Goal: Task Accomplishment & Management: Complete application form

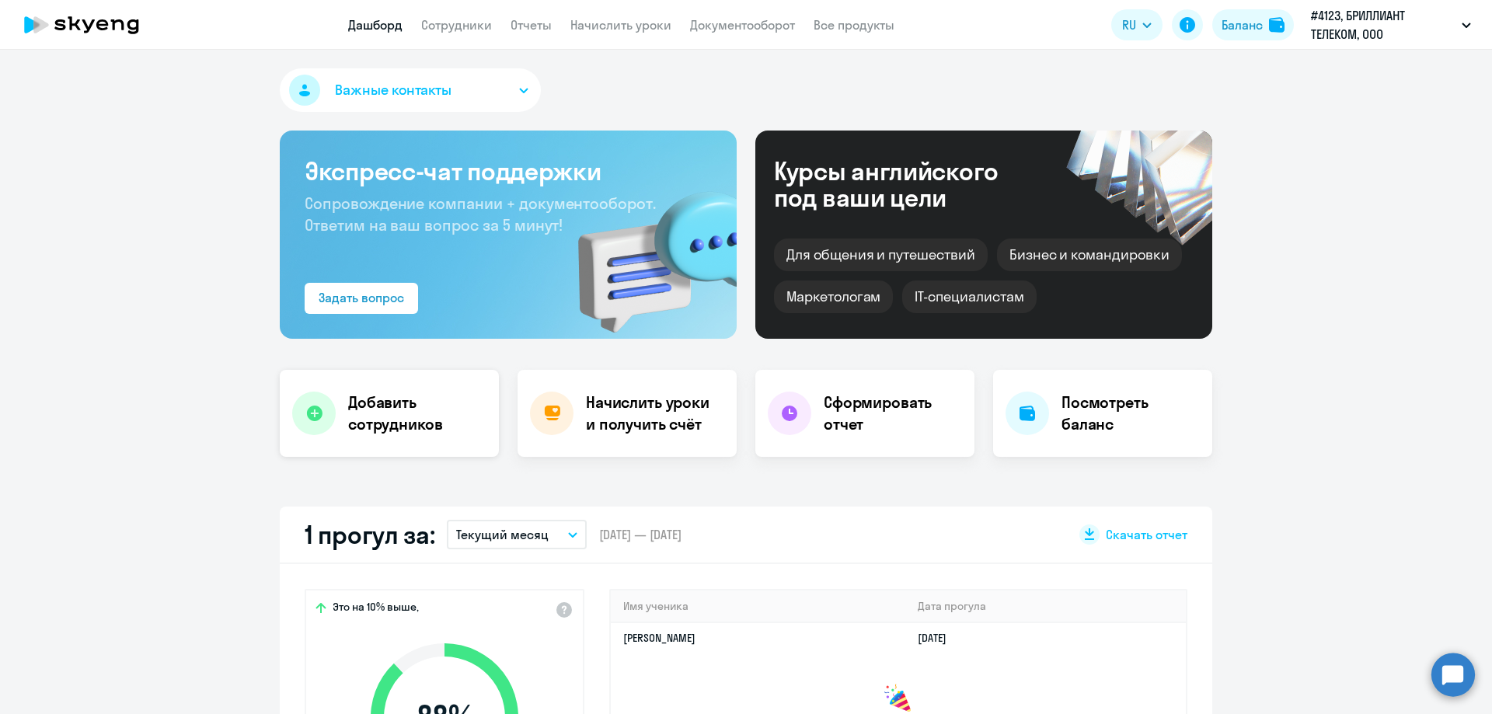
click at [403, 421] on h4 "Добавить сотрудников" at bounding box center [417, 414] width 138 height 44
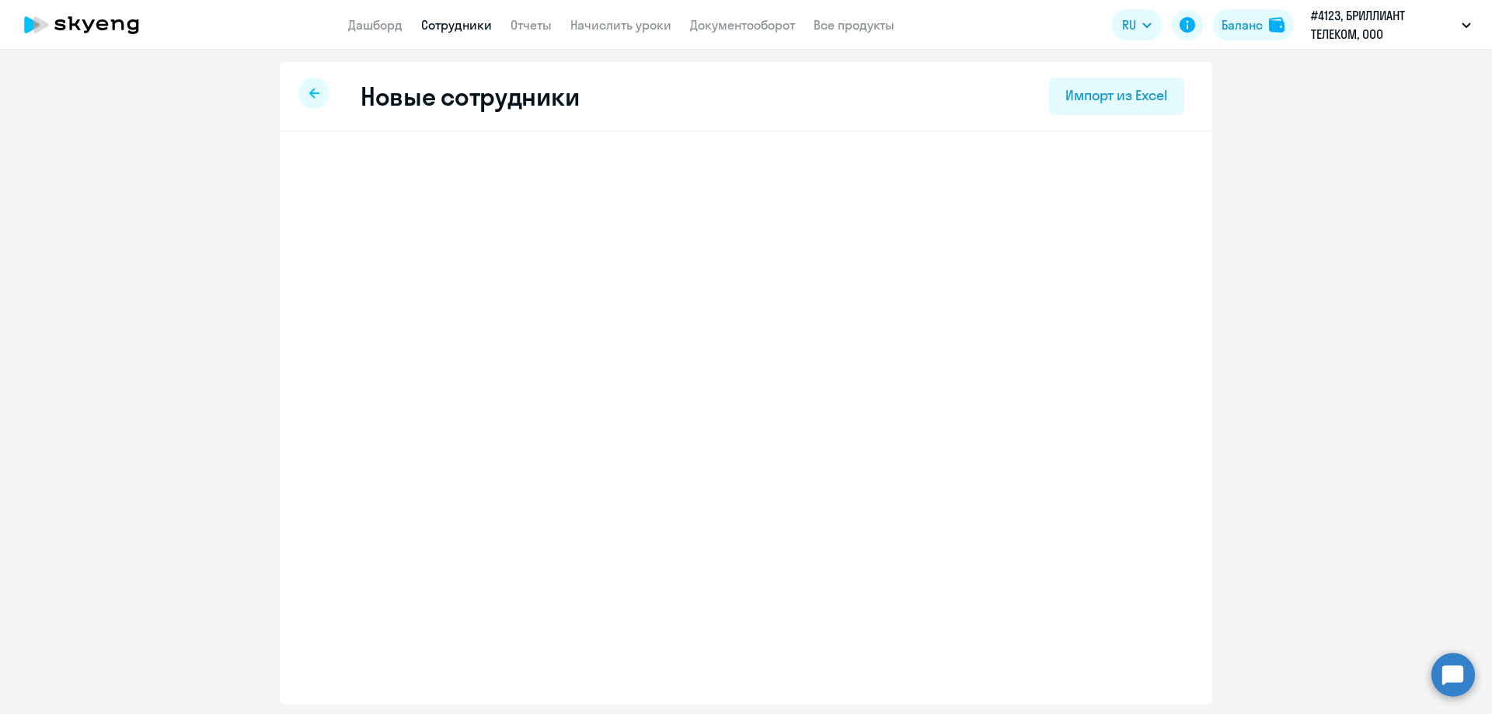
select select "english_adult_not_native_speaker"
select select "3"
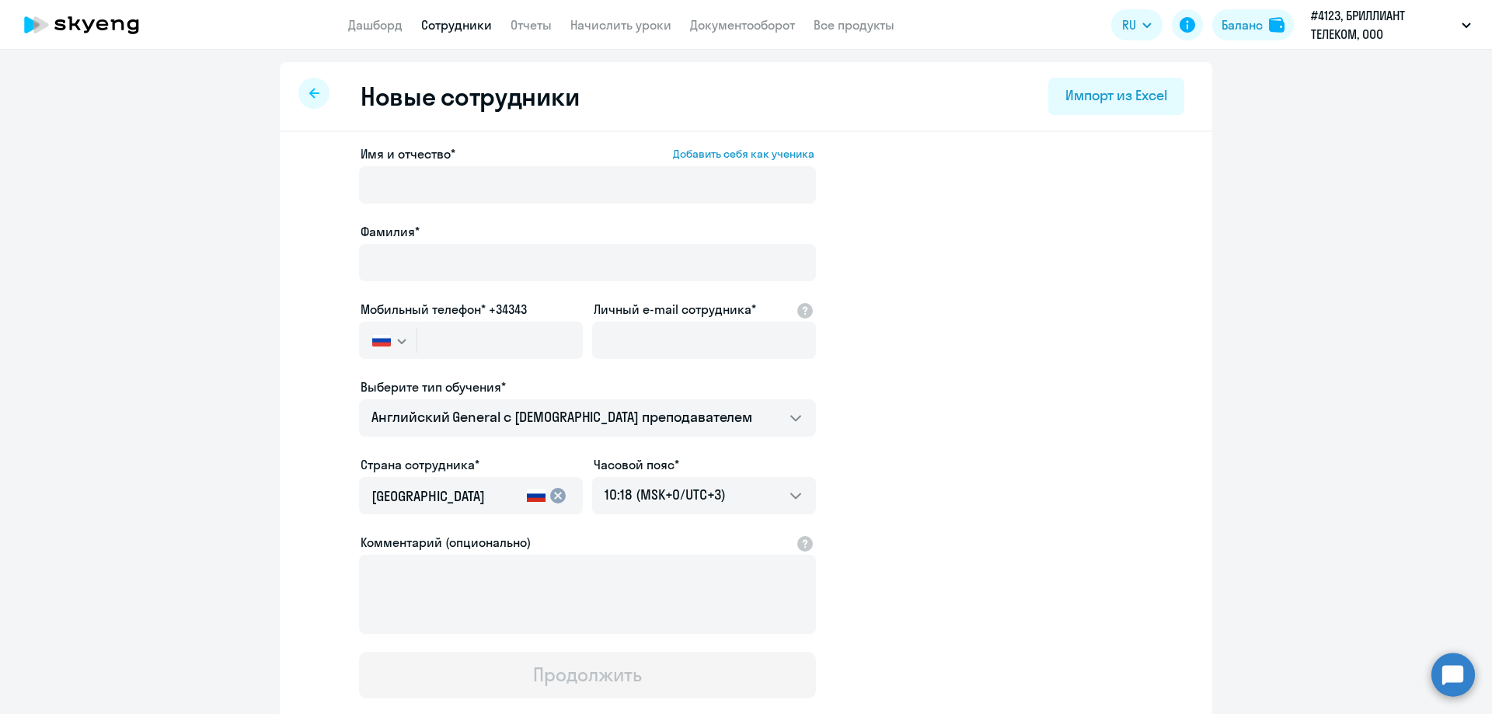
click at [309, 92] on icon at bounding box center [314, 93] width 10 height 10
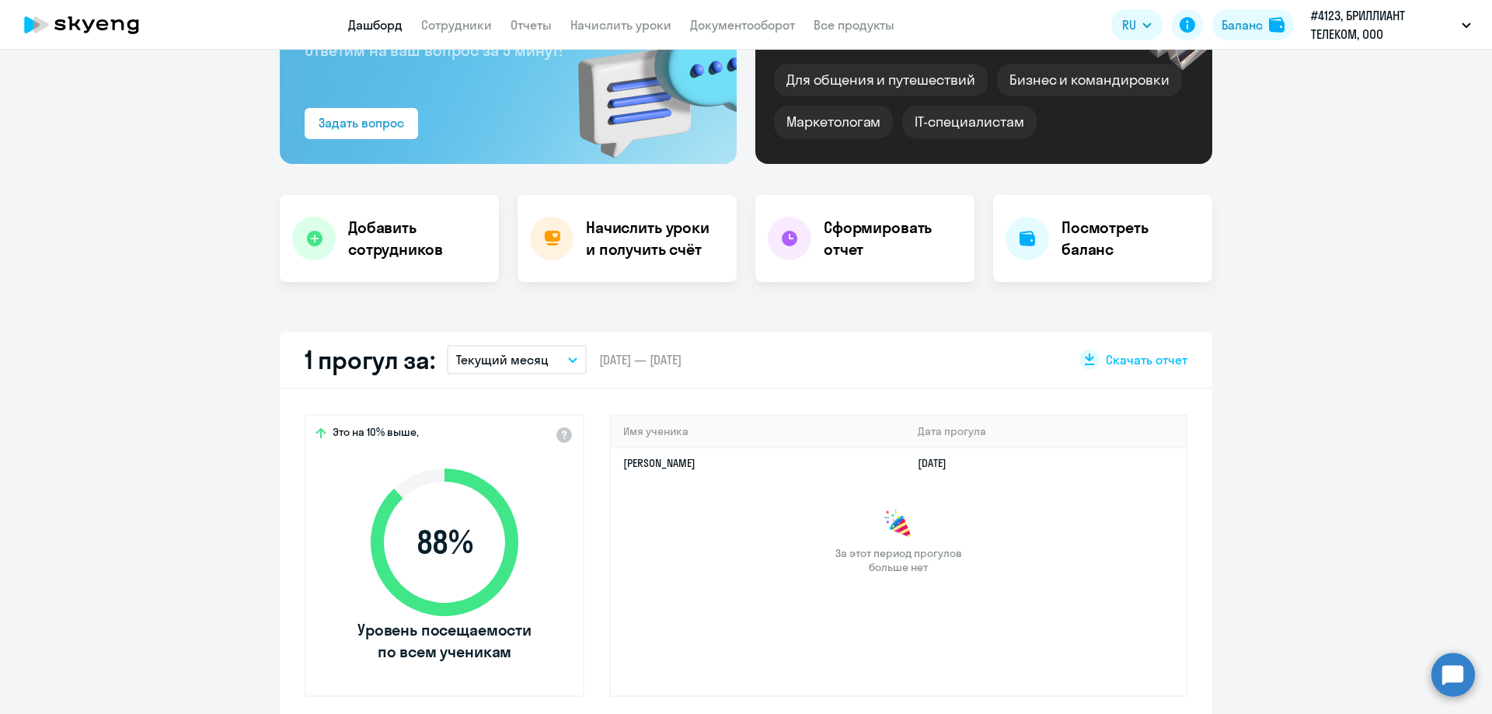
scroll to position [389, 0]
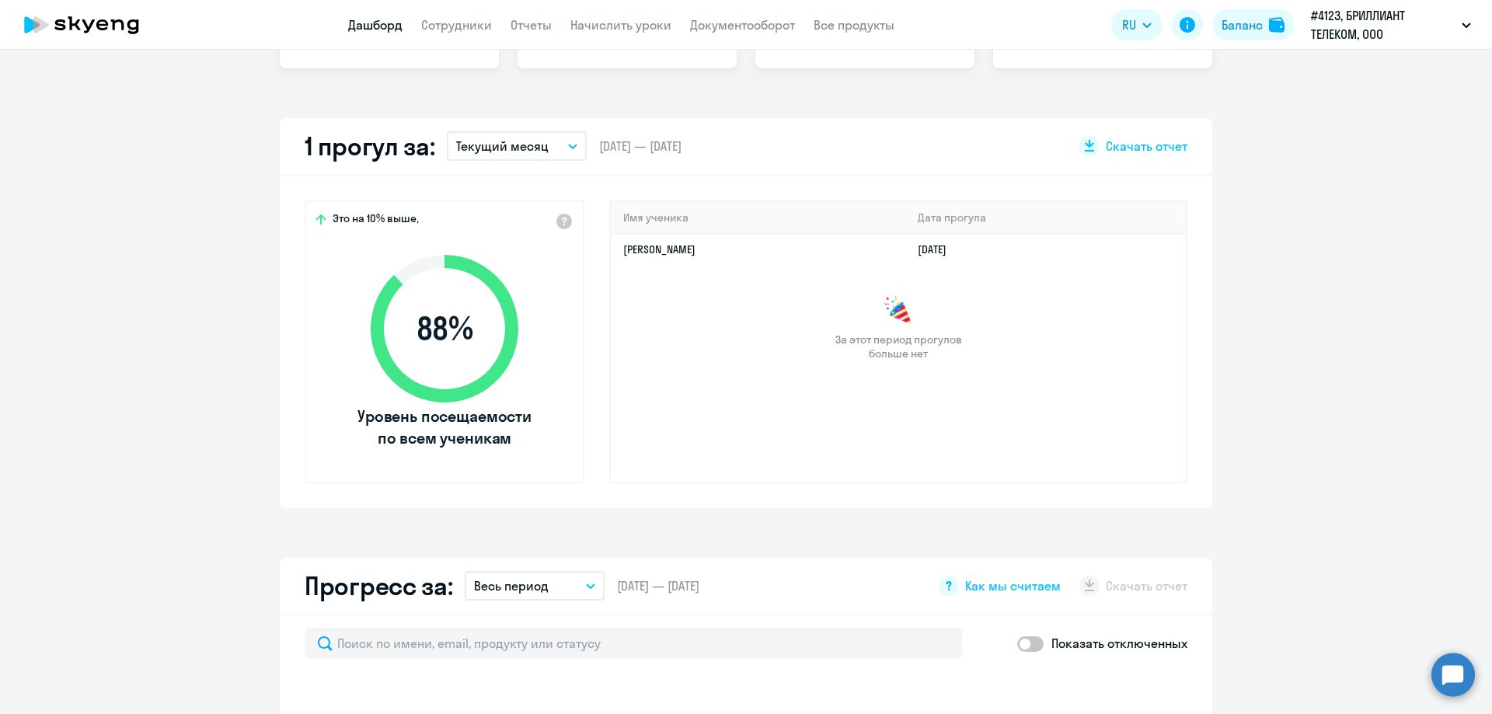
select select "30"
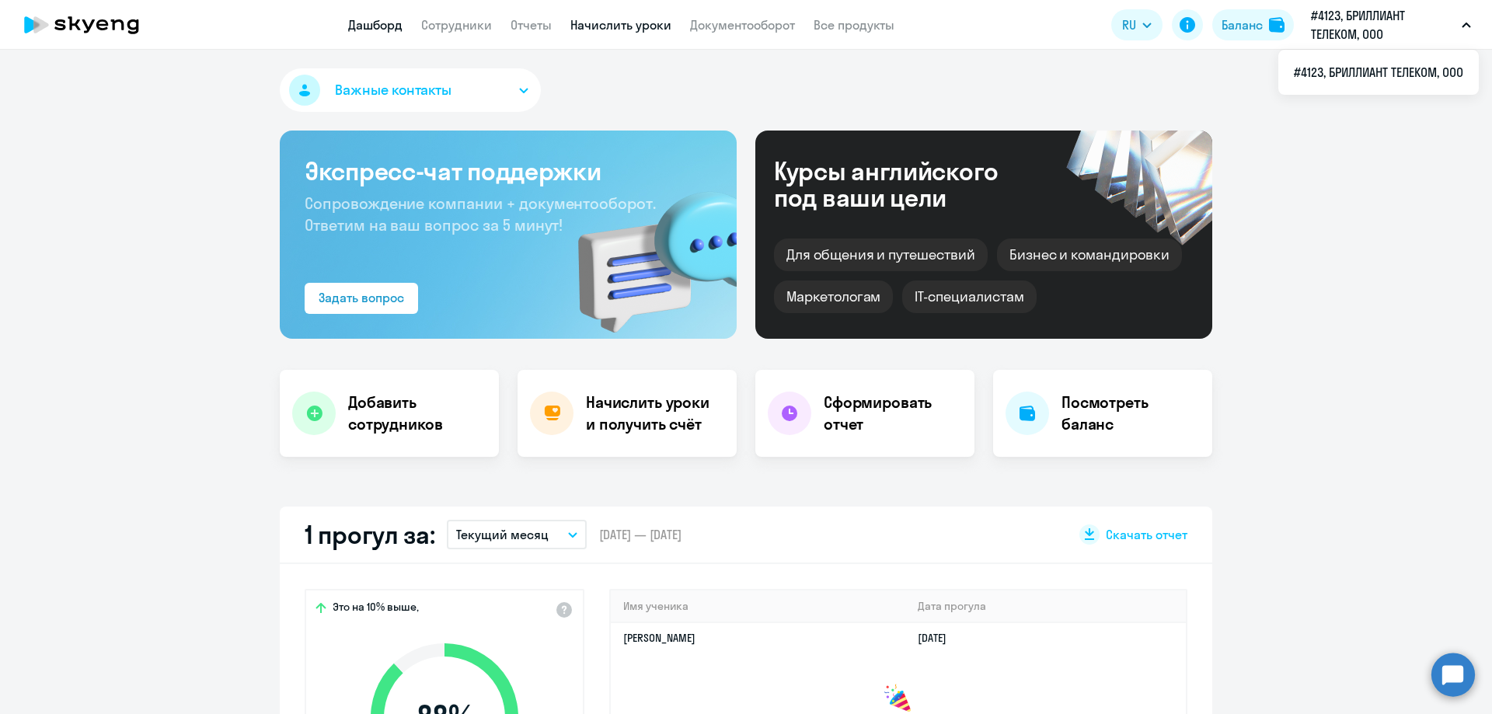
click at [628, 28] on link "Начислить уроки" at bounding box center [620, 25] width 101 height 16
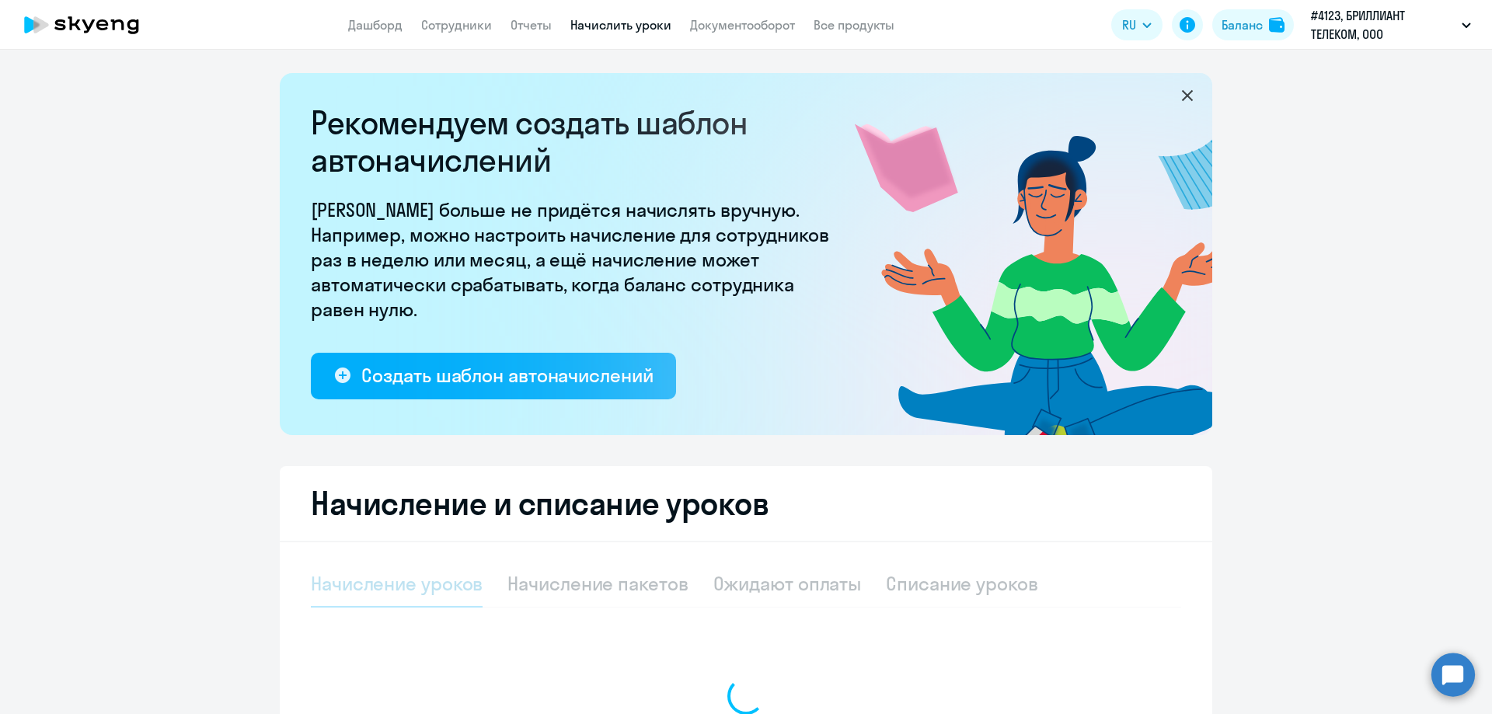
select select "10"
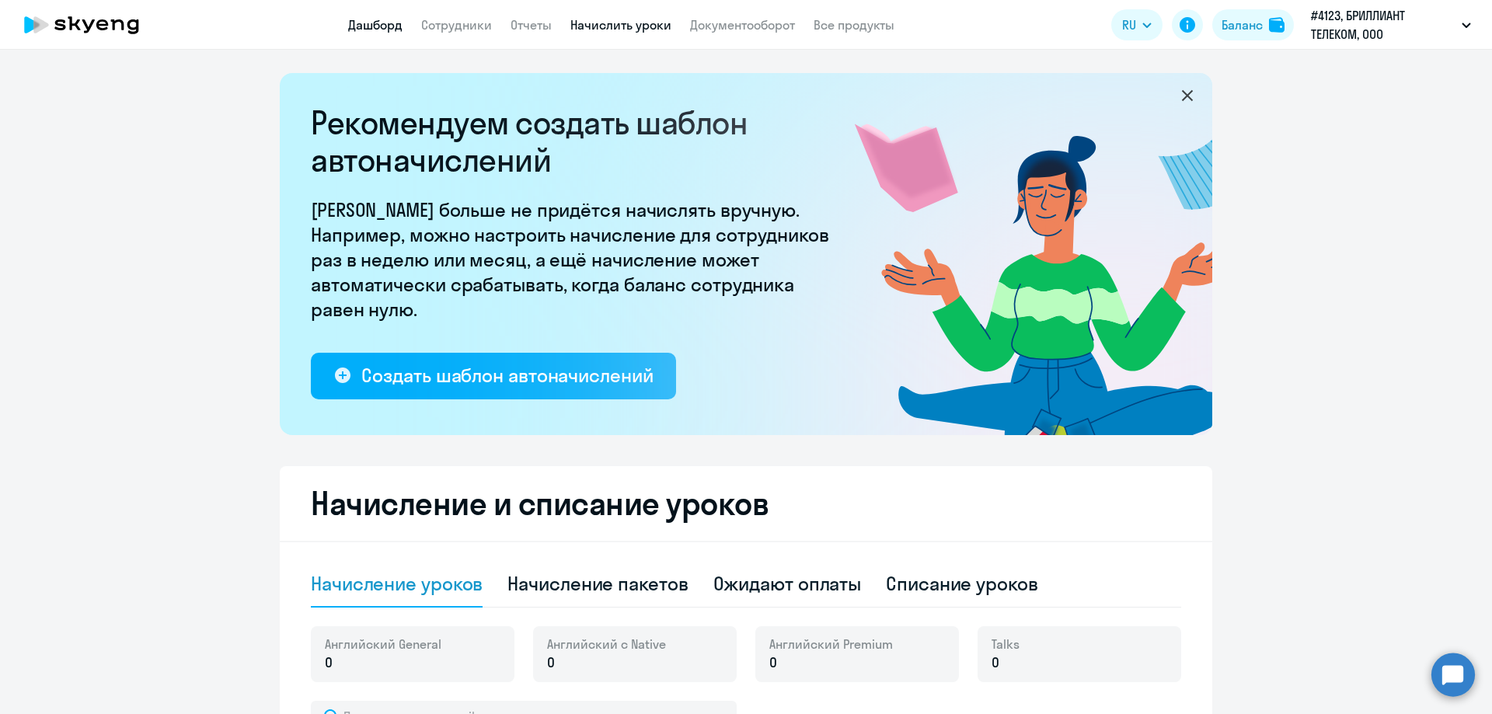
click at [352, 21] on link "Дашборд" at bounding box center [375, 25] width 54 height 16
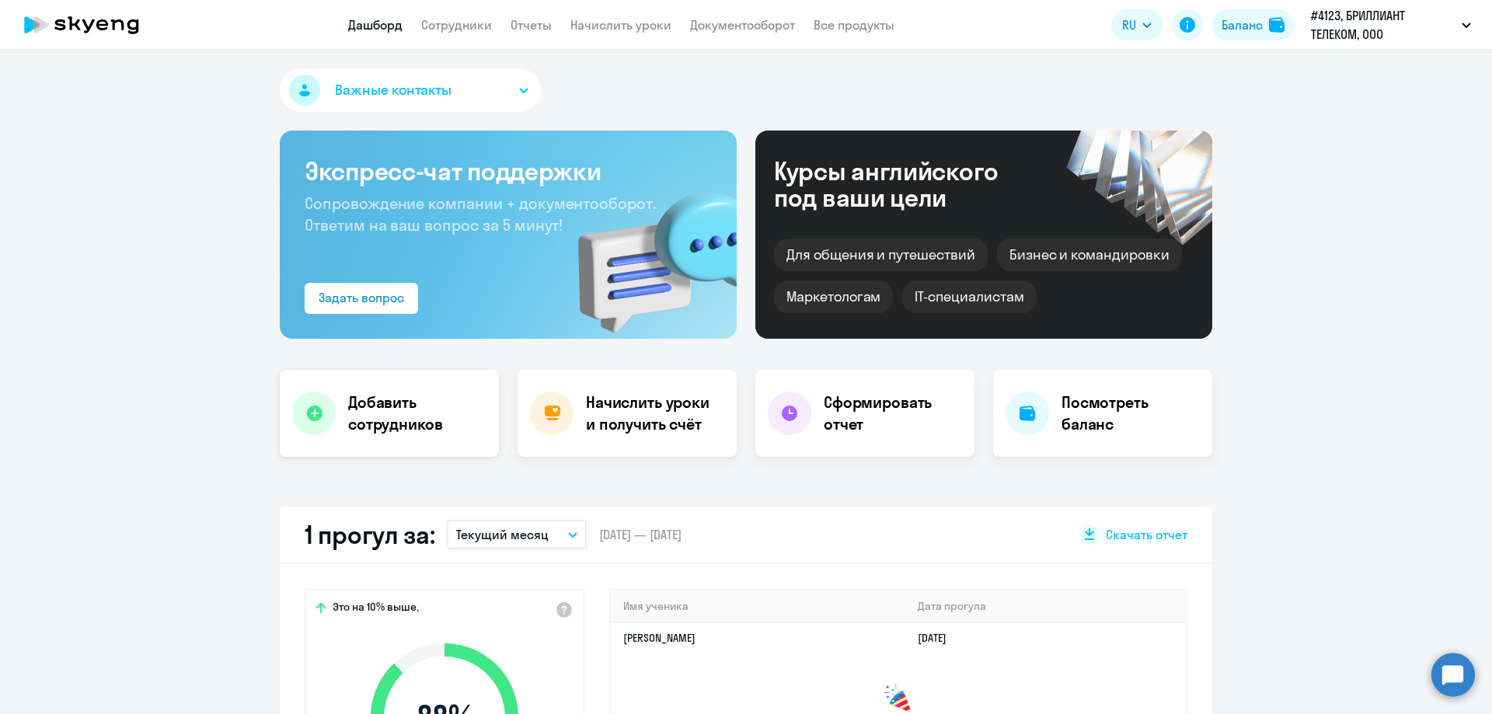
select select "30"
click at [477, 19] on link "Сотрудники" at bounding box center [456, 25] width 71 height 16
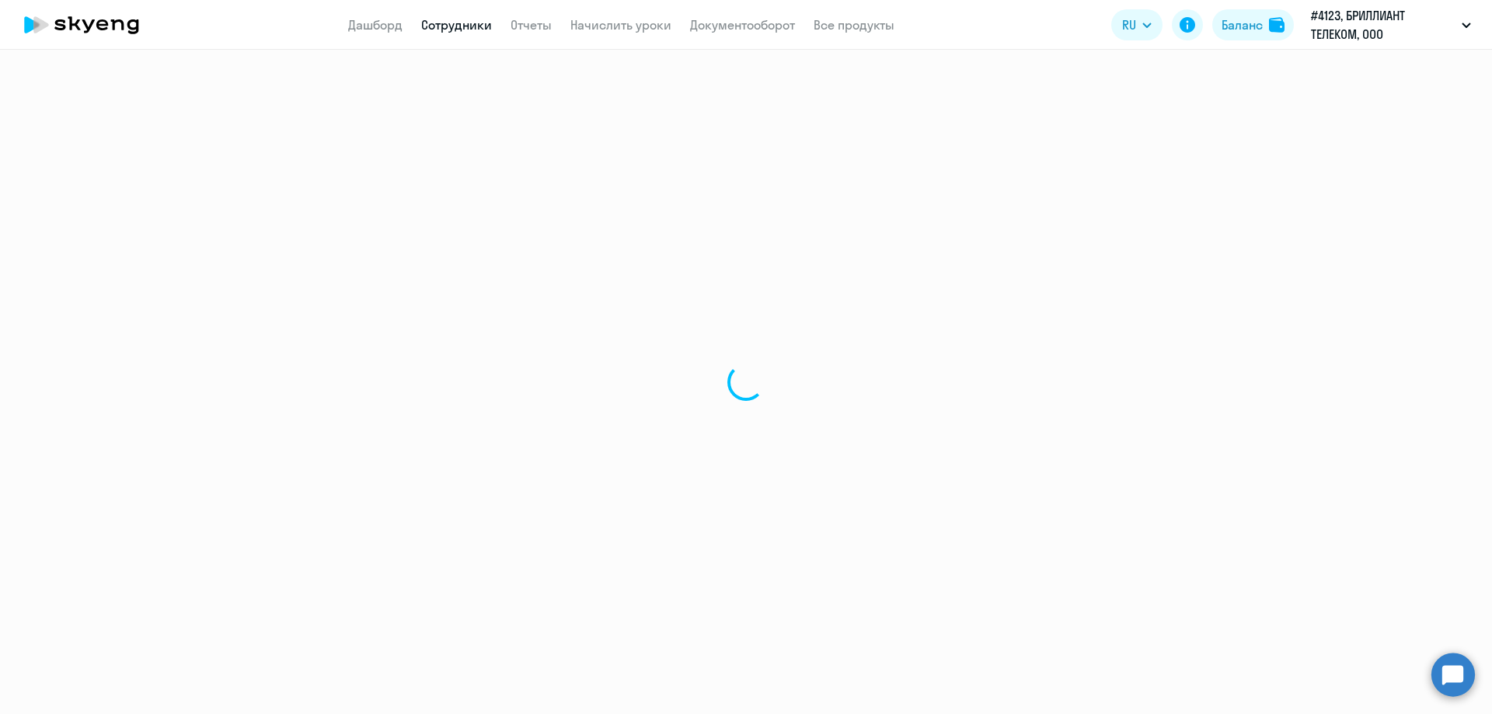
select select "30"
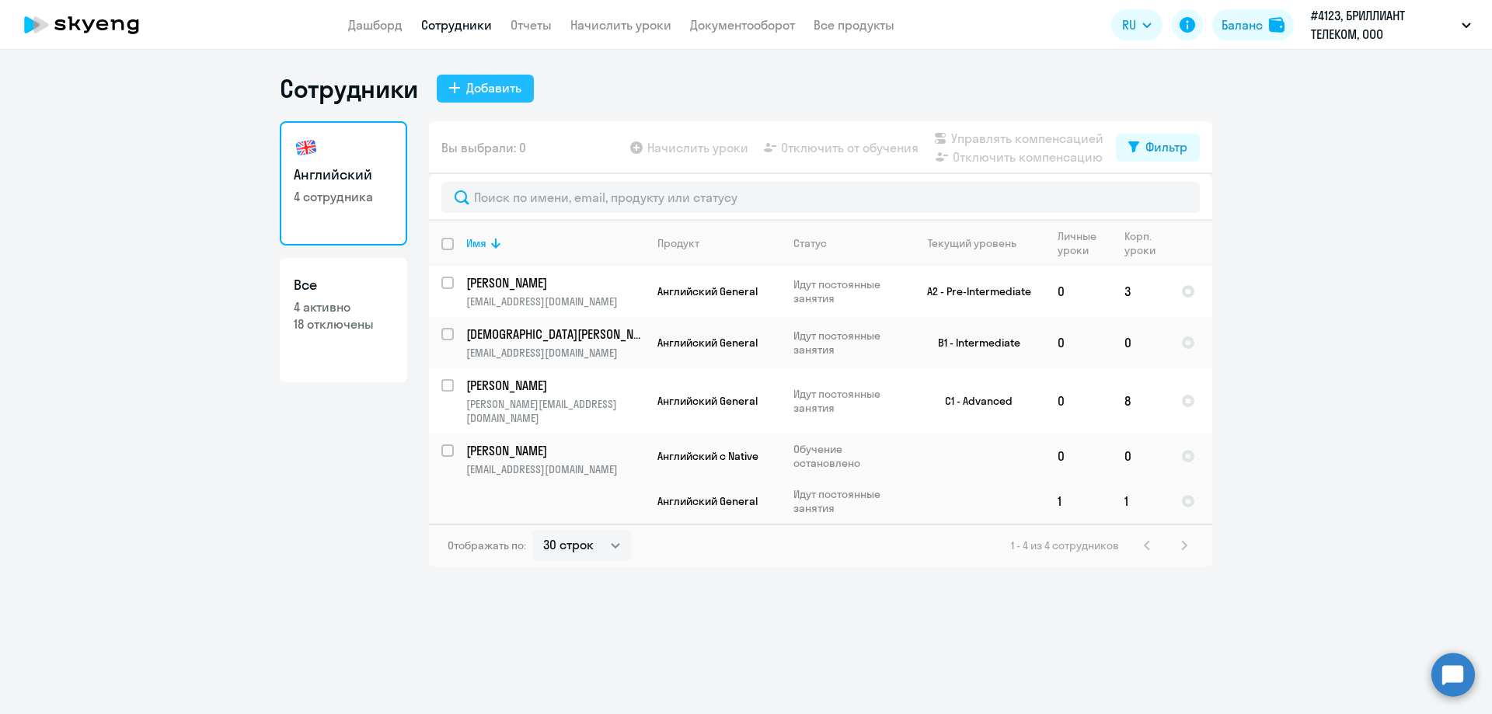
click at [504, 83] on div "Добавить" at bounding box center [493, 88] width 55 height 19
select select "english_adult_not_native_speaker"
select select "3"
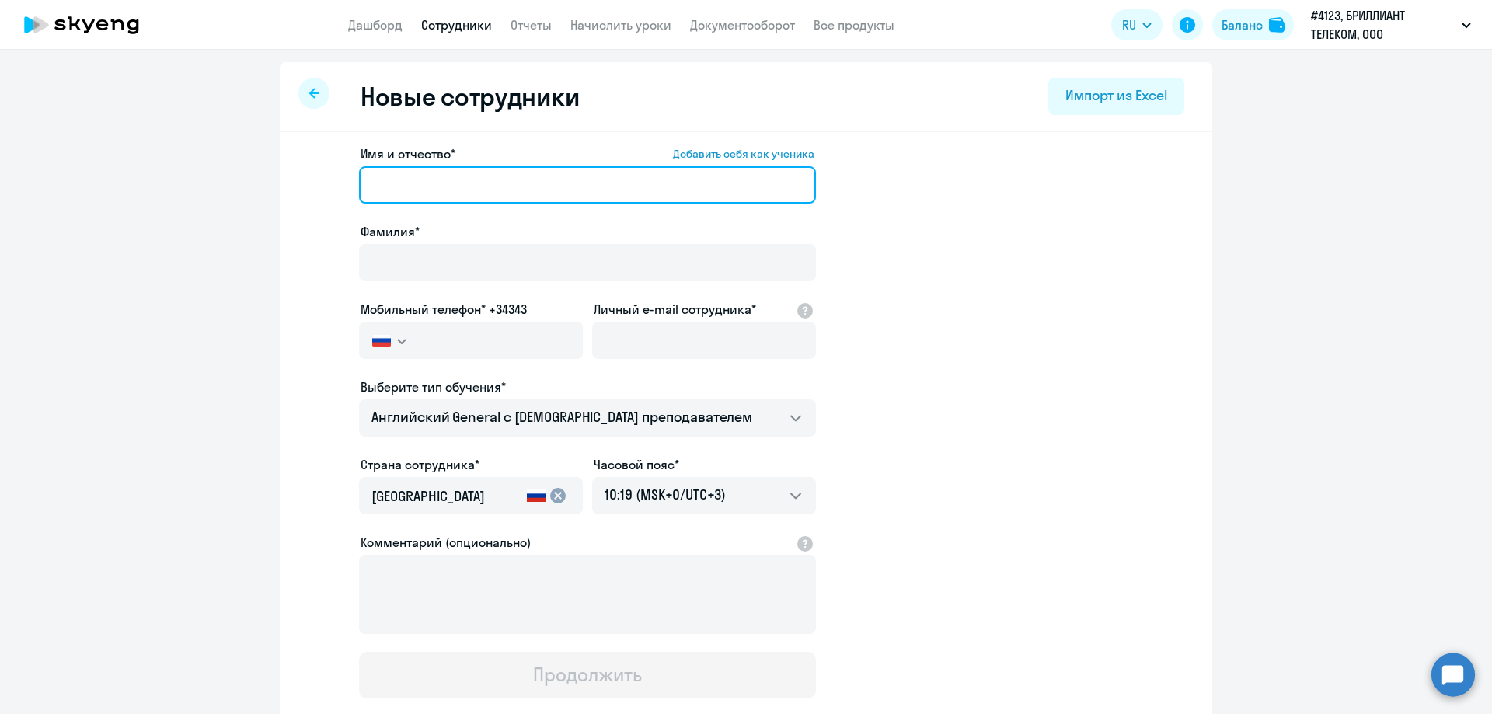
click at [473, 174] on input "Имя и отчество* Добавить себя как ученика" at bounding box center [587, 184] width 457 height 37
type input "[PERSON_NAME]"
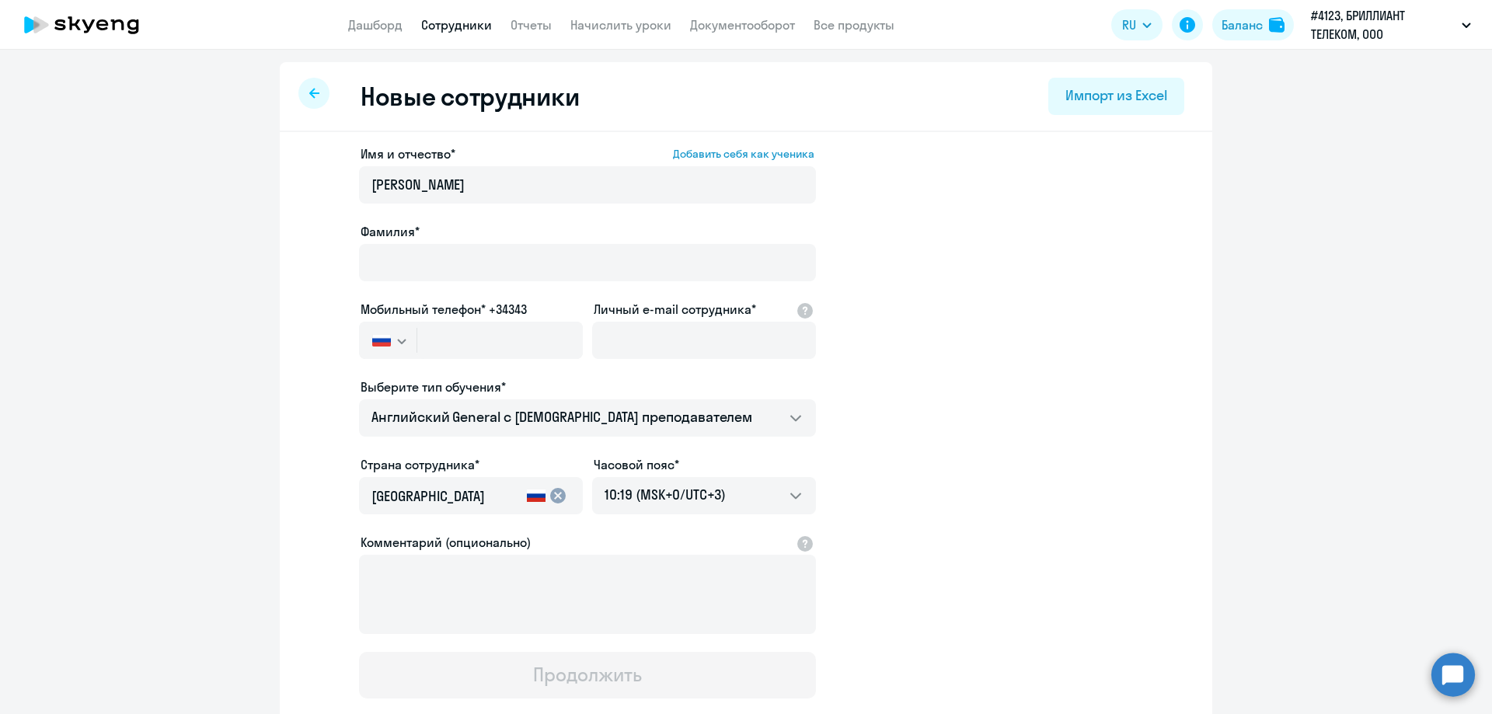
click at [487, 239] on div "Фамилия*" at bounding box center [587, 231] width 457 height 19
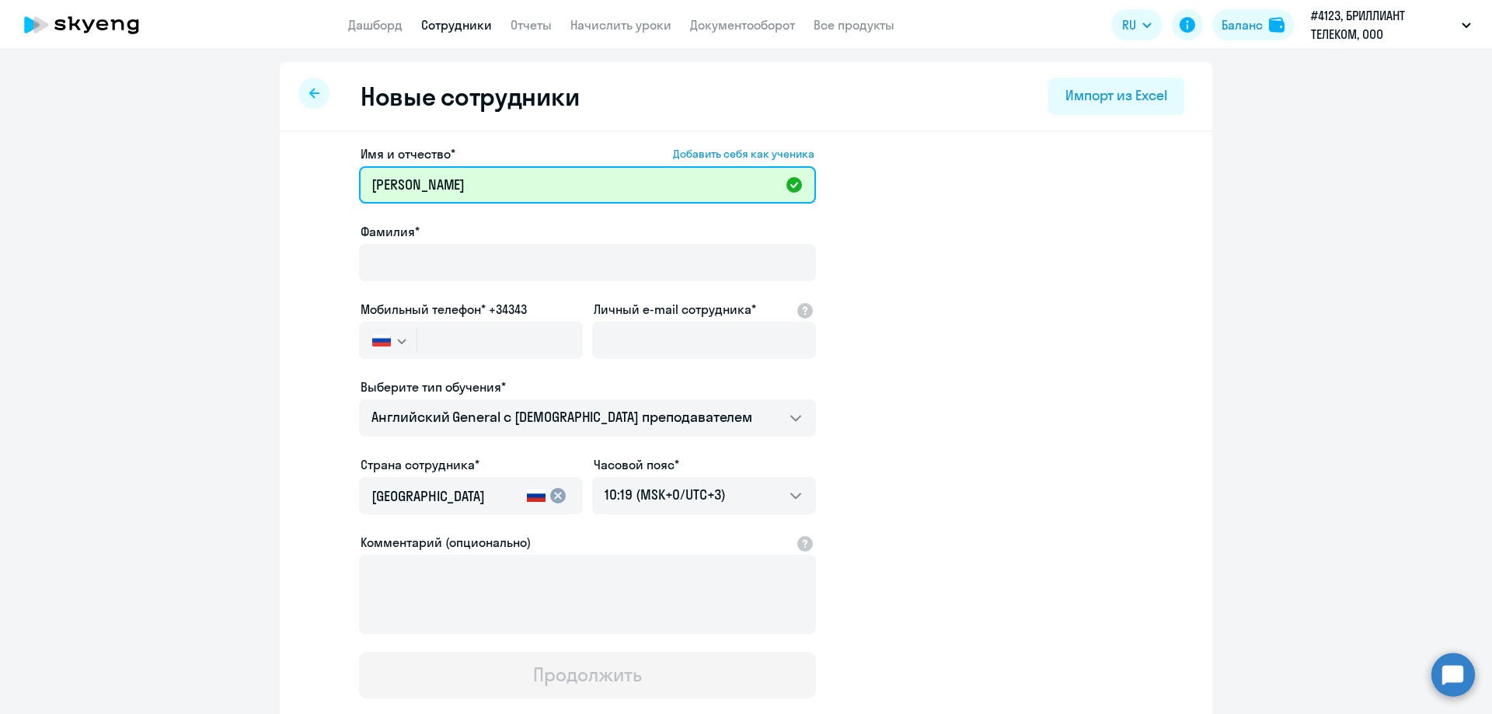
click at [496, 187] on input "[PERSON_NAME]" at bounding box center [587, 184] width 457 height 37
drag, startPoint x: 524, startPoint y: 189, endPoint x: 426, endPoint y: 185, distance: 98.0
click at [426, 185] on input "[PERSON_NAME]" at bounding box center [587, 184] width 457 height 37
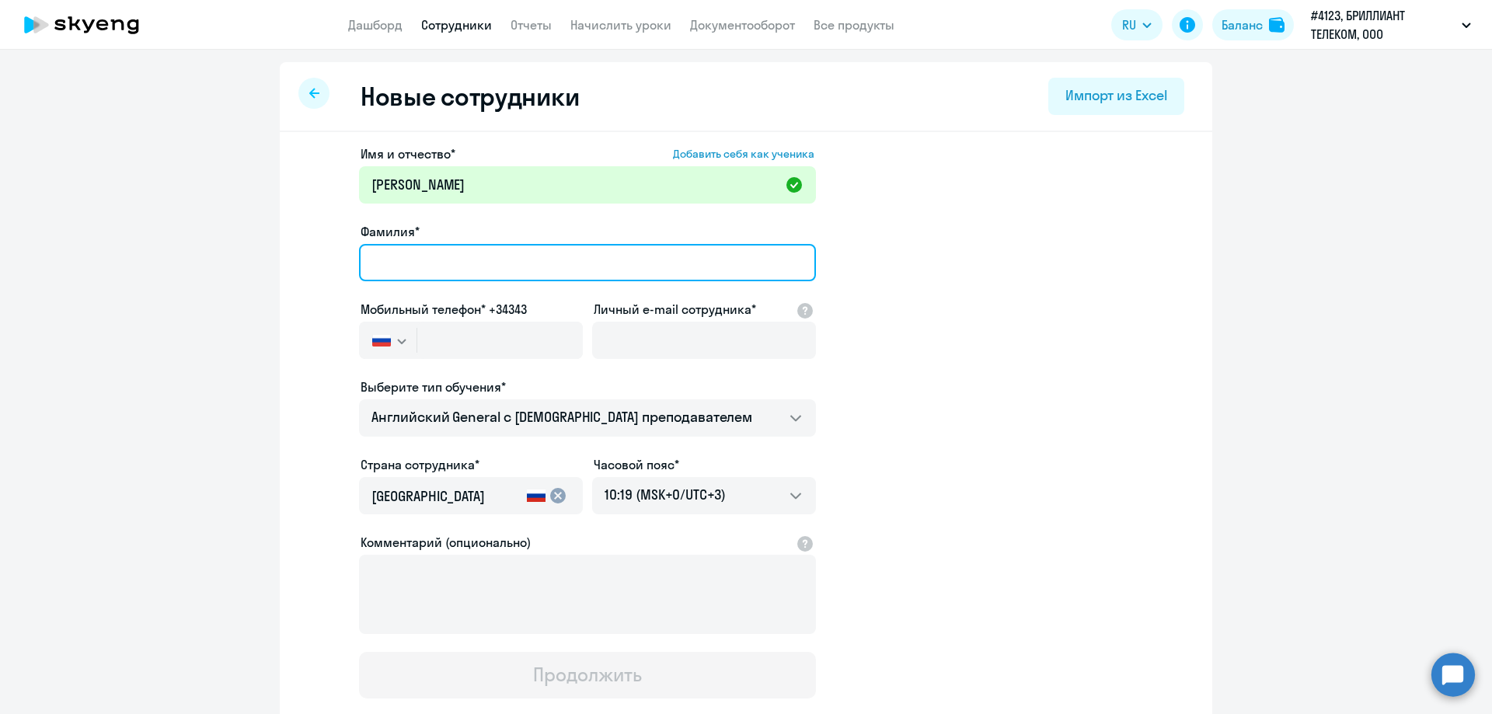
click at [401, 256] on input "Фамилия*" at bounding box center [587, 262] width 457 height 37
paste input "[PERSON_NAME]"
type input "[PERSON_NAME]"
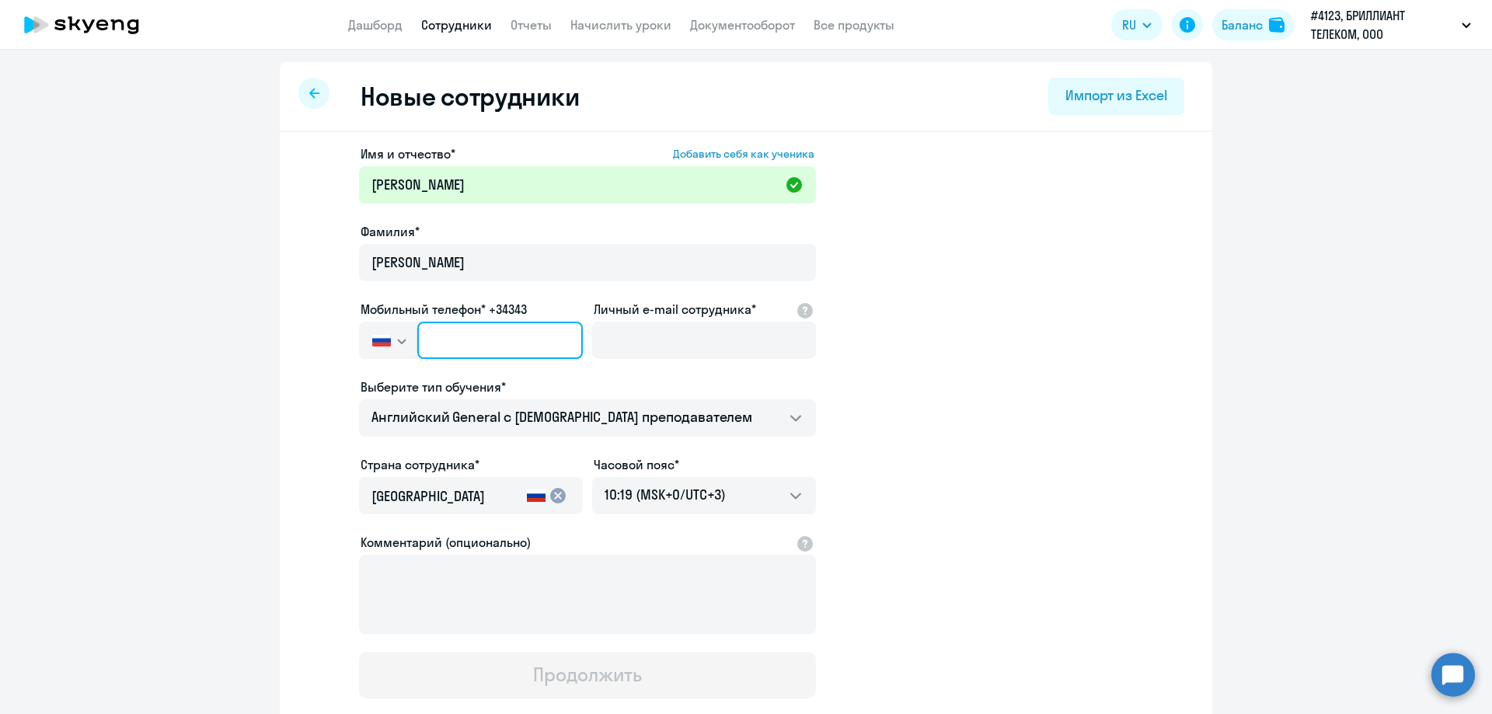
click at [476, 331] on input "text" at bounding box center [500, 340] width 166 height 37
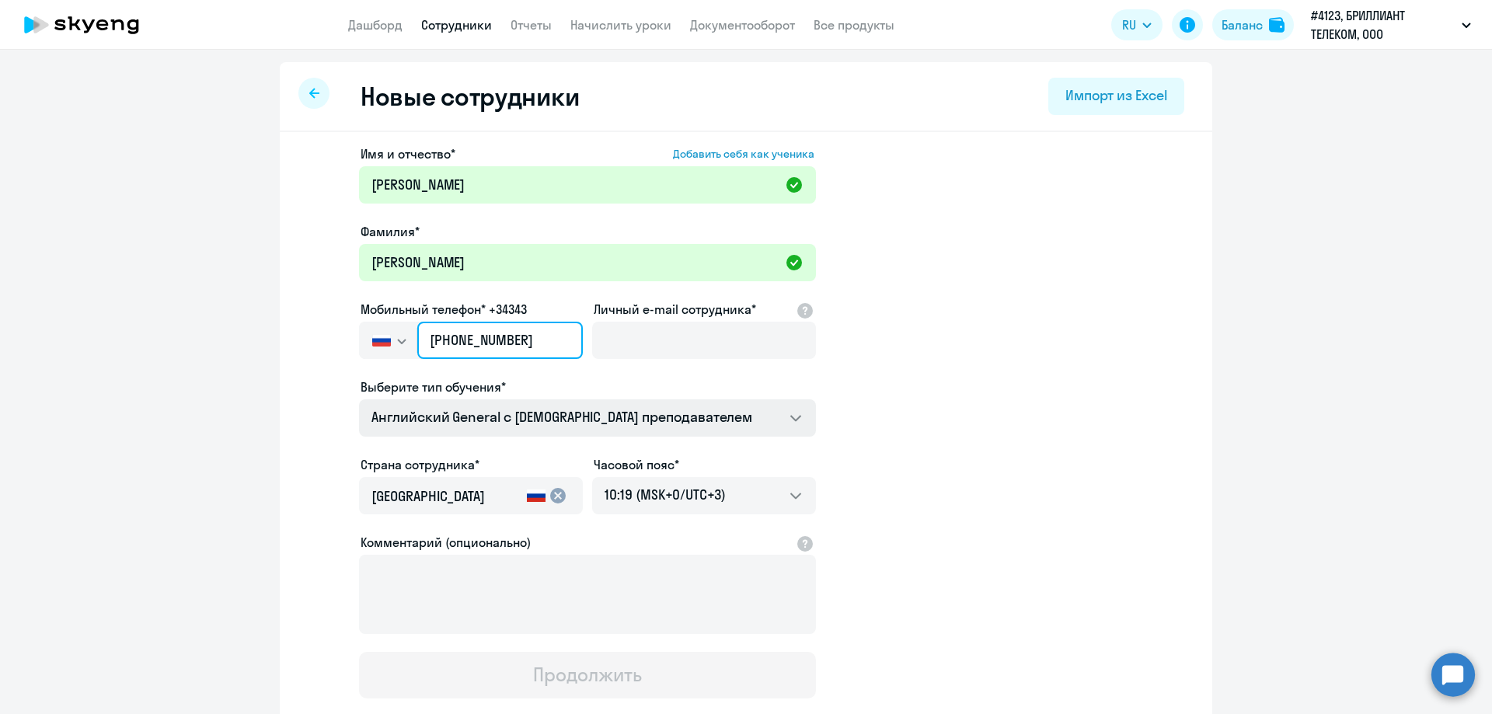
type input "[PHONE_NUMBER]"
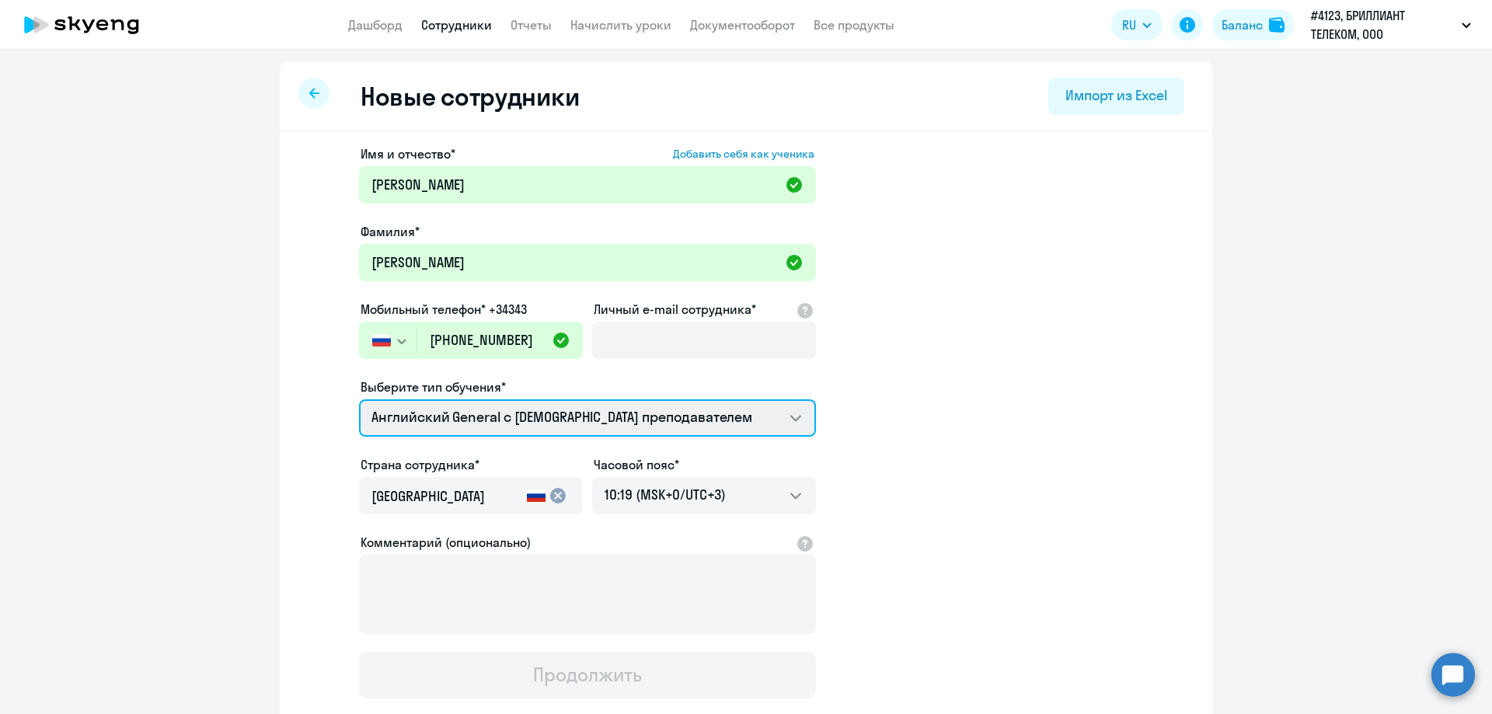
click at [548, 417] on select "Английский General с русскоговорящим преподавателем Английский General с [DEMOG…" at bounding box center [587, 417] width 457 height 37
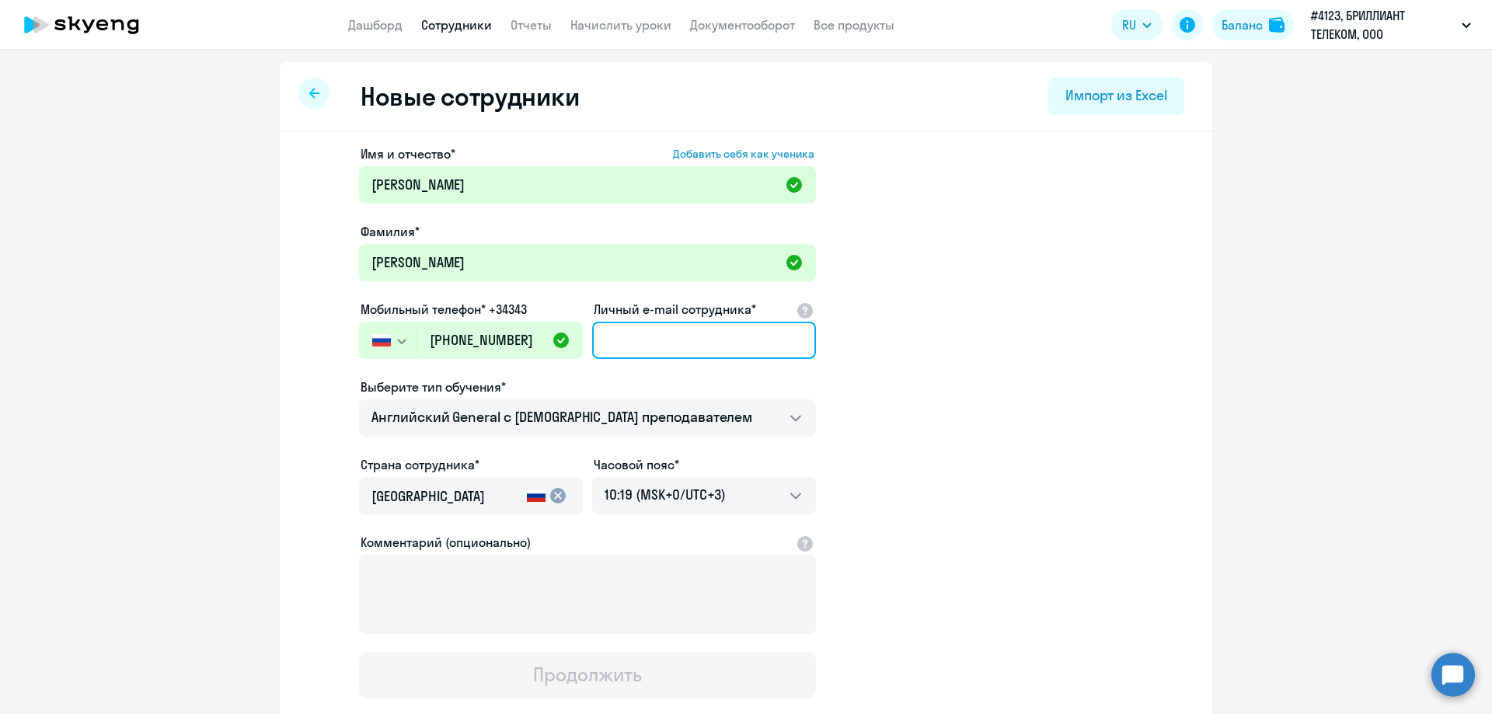
click at [644, 331] on input "Личный e-mail сотрудника*" at bounding box center [704, 340] width 224 height 37
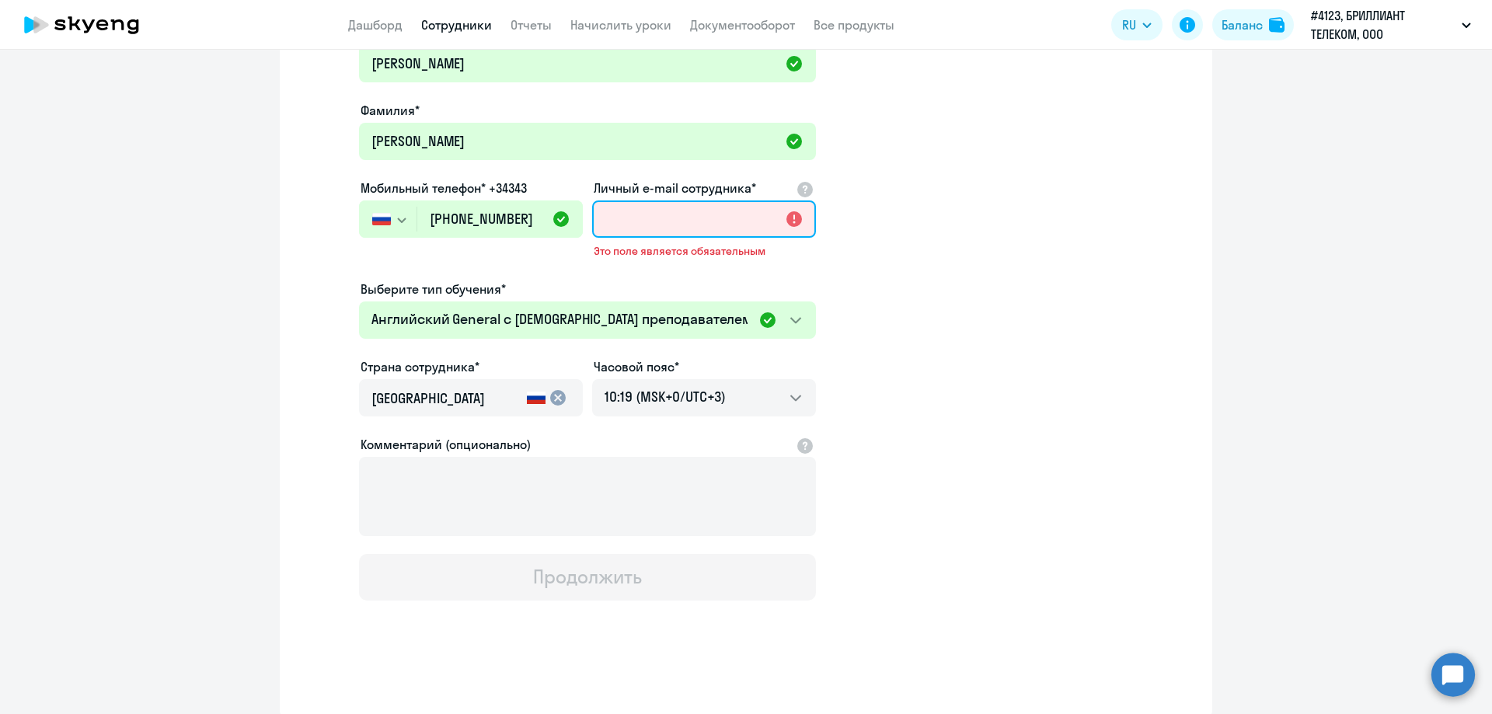
scroll to position [124, 0]
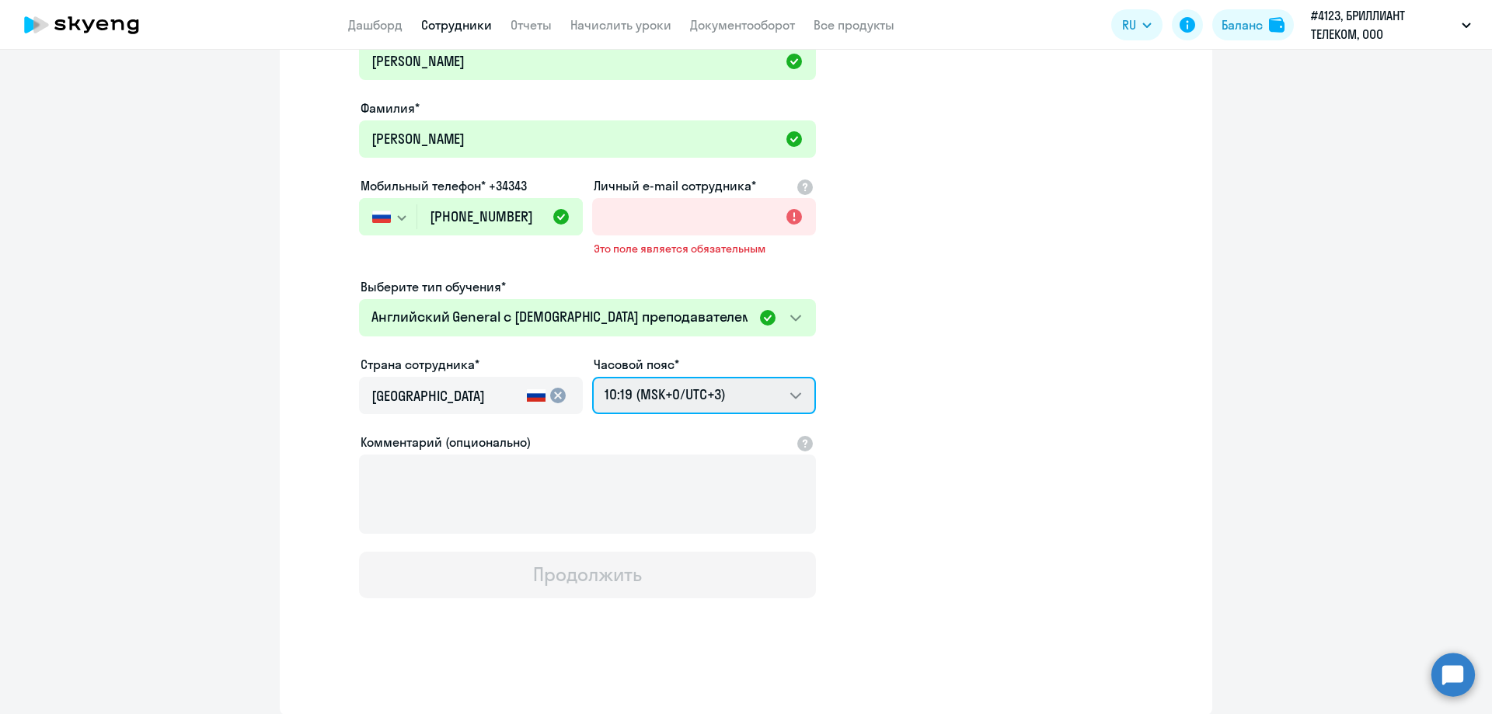
click at [736, 384] on select "20:19 (MSK-14/UTC-11) 21:19 (MSK-13/UTC-10) 22:19 (MSK-12/UTC-9) 23:19 (MSK-11/…" at bounding box center [704, 395] width 224 height 37
click at [1116, 452] on app-new-student-form "Имя и отчество* Добавить себя как ученика [PERSON_NAME]* [PERSON_NAME] телефон*…" at bounding box center [746, 309] width 883 height 577
